Goal: Task Accomplishment & Management: Manage account settings

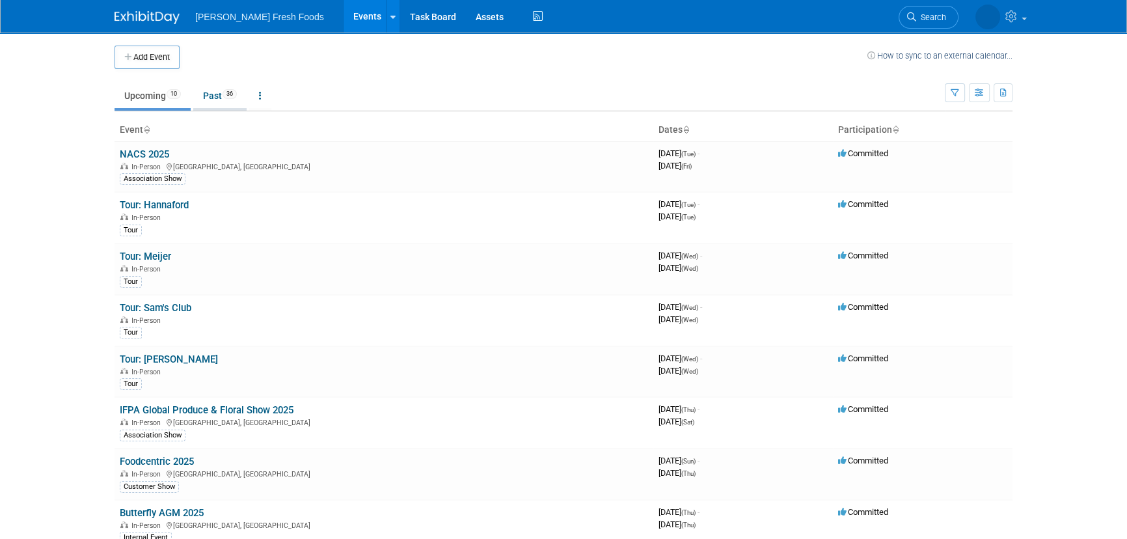
click at [207, 100] on link "Past 36" at bounding box center [219, 95] width 53 height 25
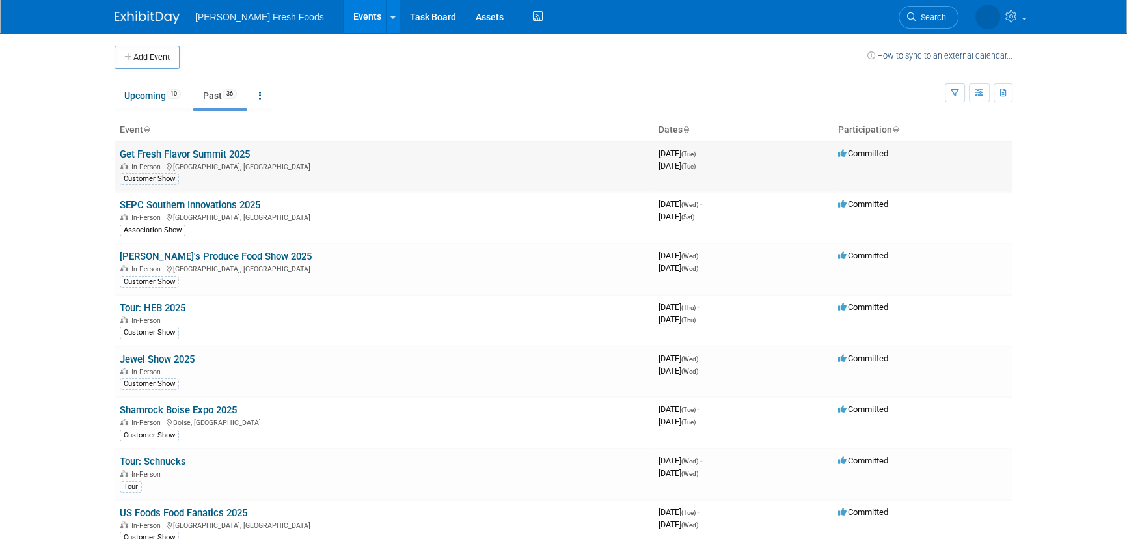
click at [222, 152] on link "Get Fresh Flavor Summit 2025" at bounding box center [185, 154] width 130 height 12
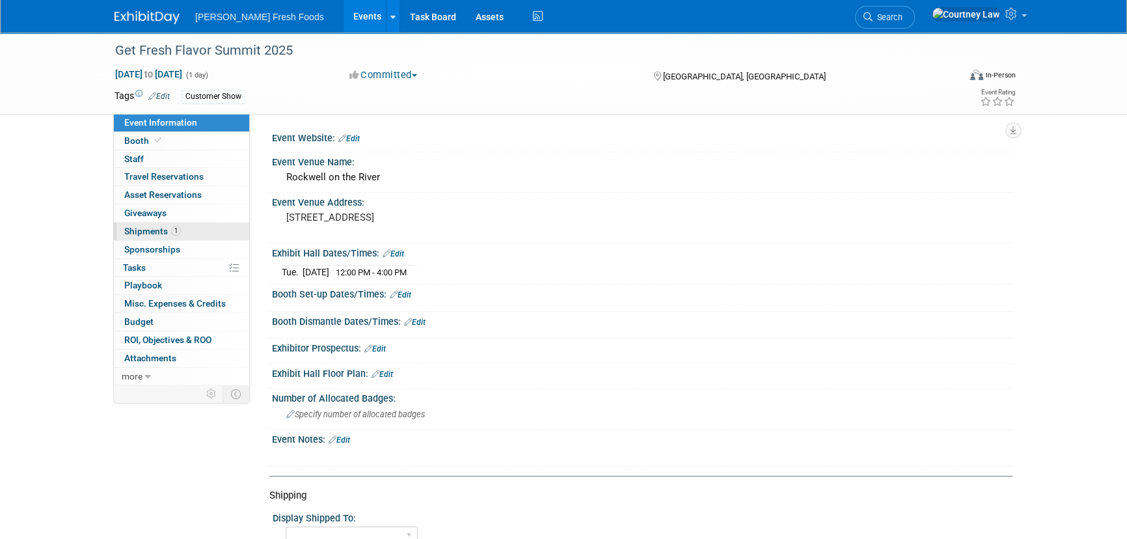
click at [169, 235] on span "Shipments 1" at bounding box center [152, 231] width 57 height 10
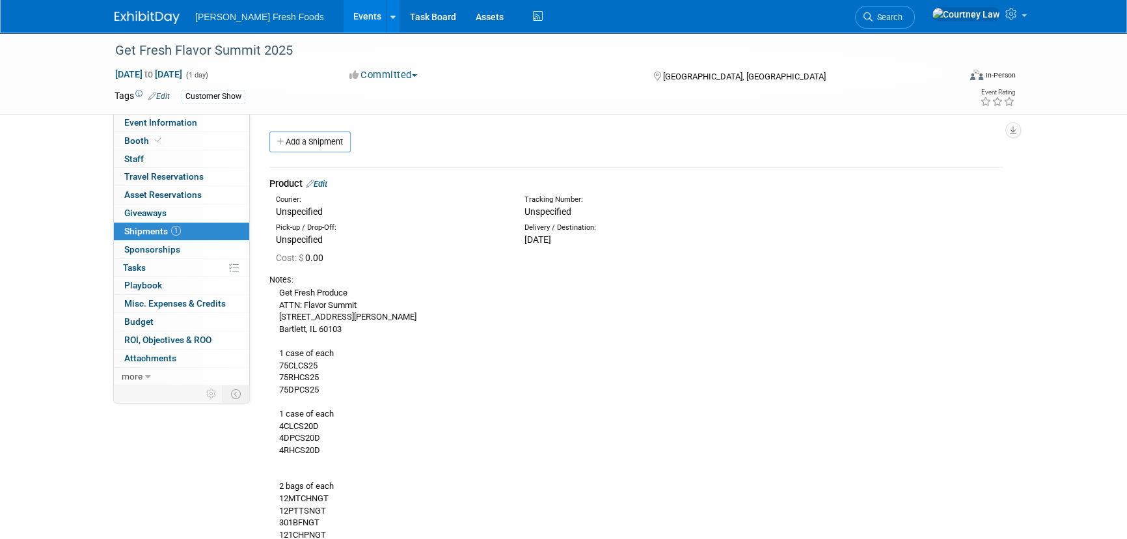
click at [330, 178] on div "Product Edit" at bounding box center [635, 184] width 733 height 14
click at [327, 181] on link "Edit" at bounding box center [316, 184] width 21 height 10
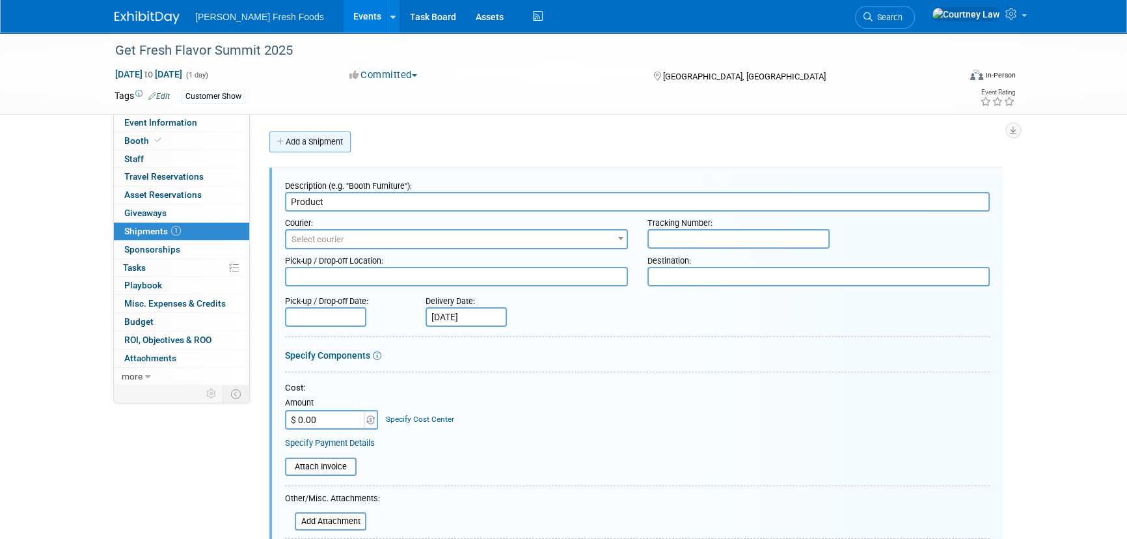
click at [318, 132] on link "Add a Shipment" at bounding box center [309, 141] width 81 height 21
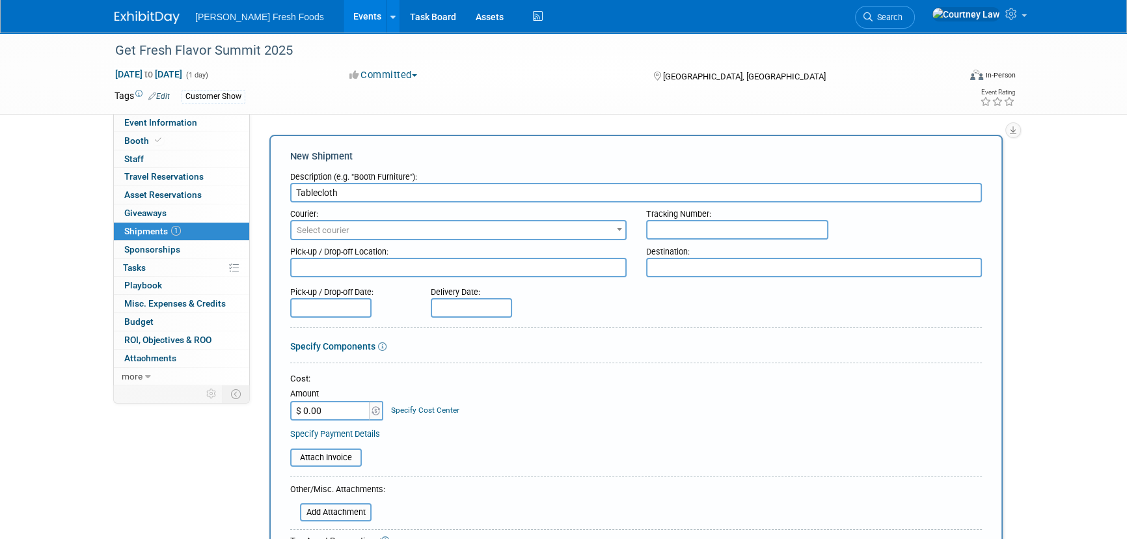
type input "Tablecloth"
click at [716, 265] on textarea at bounding box center [814, 268] width 336 height 20
type textarea "[PERSON_NAME] House"
click at [370, 403] on span at bounding box center [376, 411] width 14 height 20
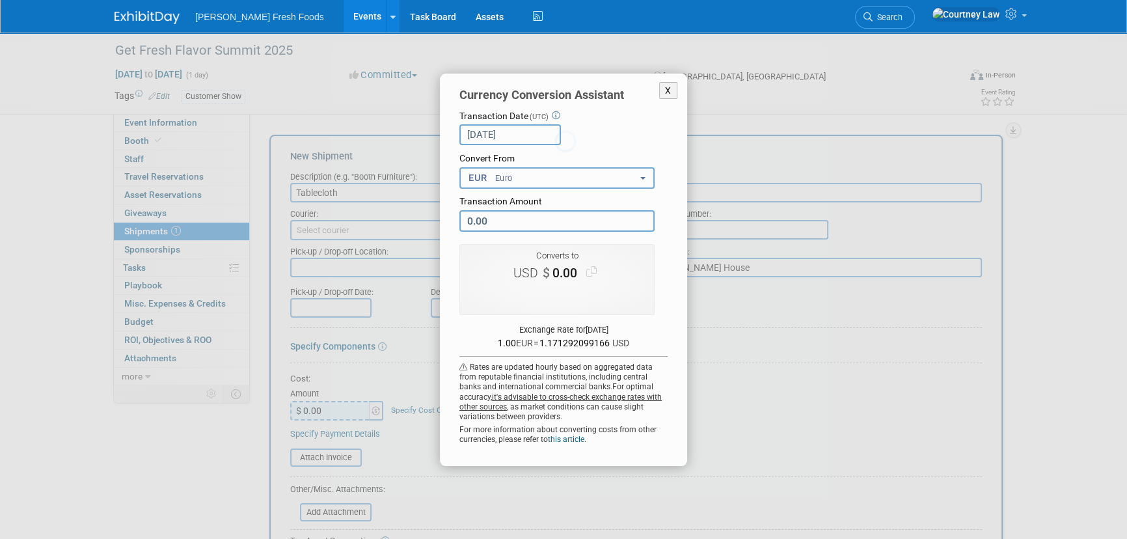
click at [351, 409] on div "X Currency Conversion Assistant Transaction Date (UTC) [DATE] Loading Rates Con…" at bounding box center [564, 270] width 586 height 392
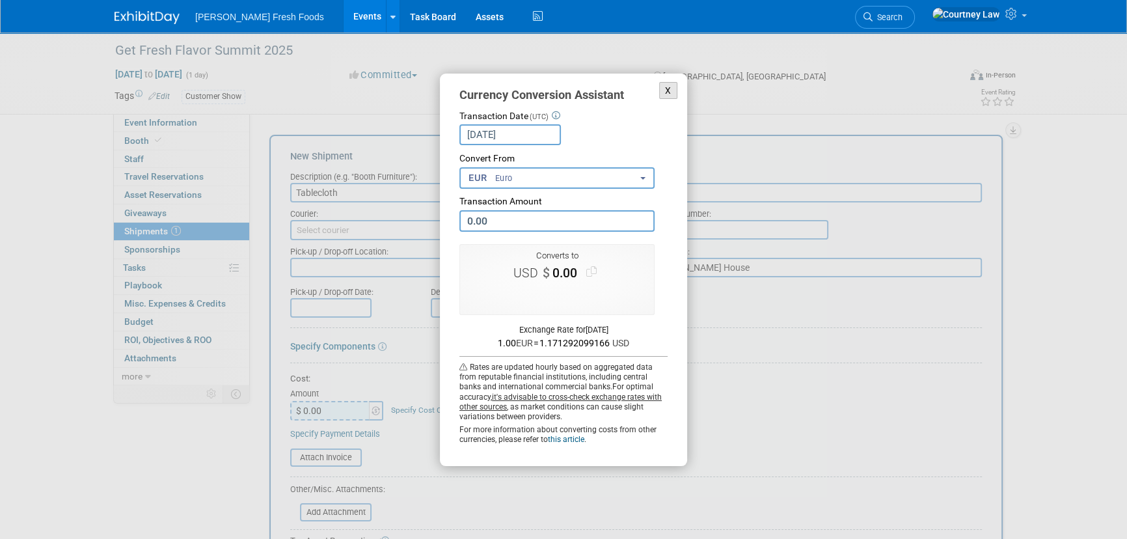
click at [673, 85] on button "X" at bounding box center [668, 91] width 18 height 18
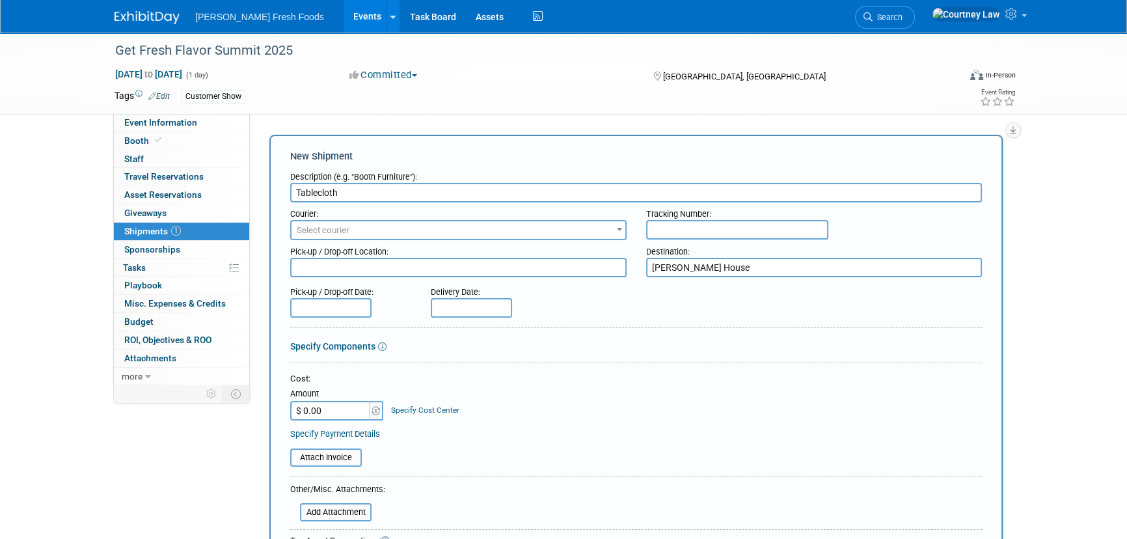
click at [313, 418] on input "$ 0.00" at bounding box center [330, 411] width 81 height 20
type input "$ 68.75"
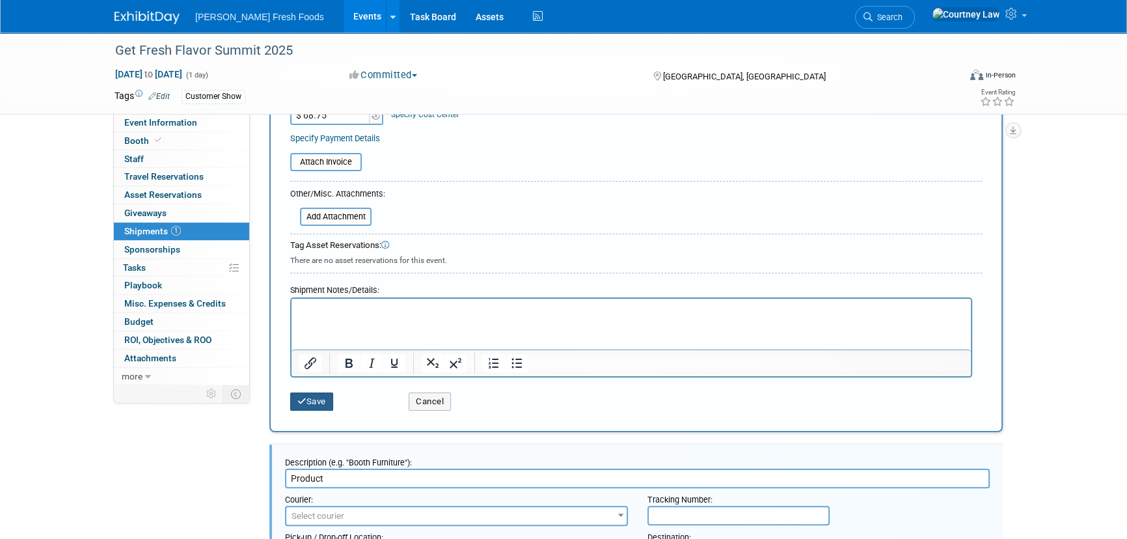
click at [301, 397] on icon "submit" at bounding box center [301, 401] width 9 height 8
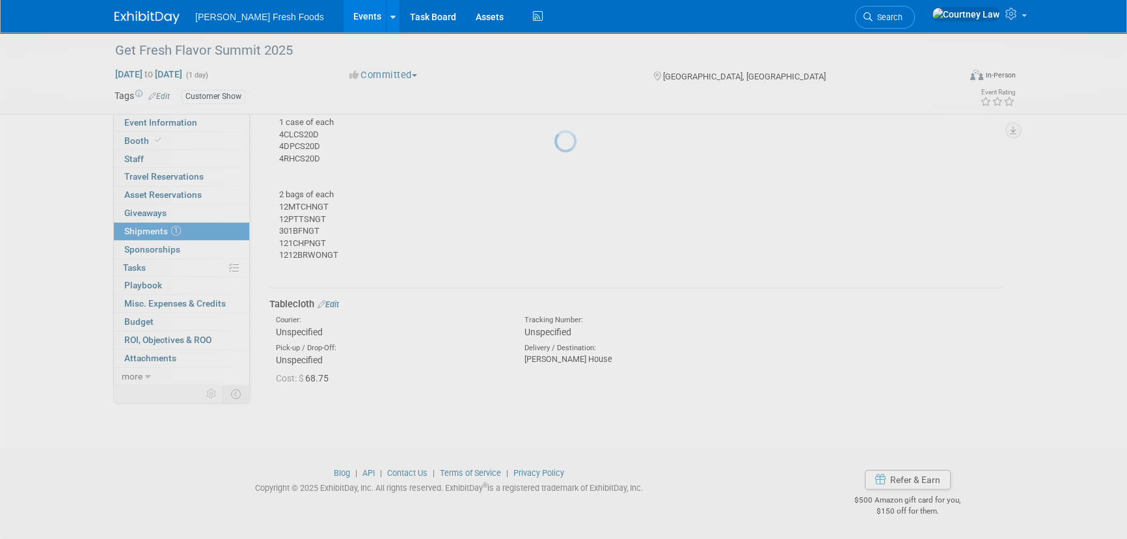
scroll to position [291, 0]
